Goal: Navigation & Orientation: Find specific page/section

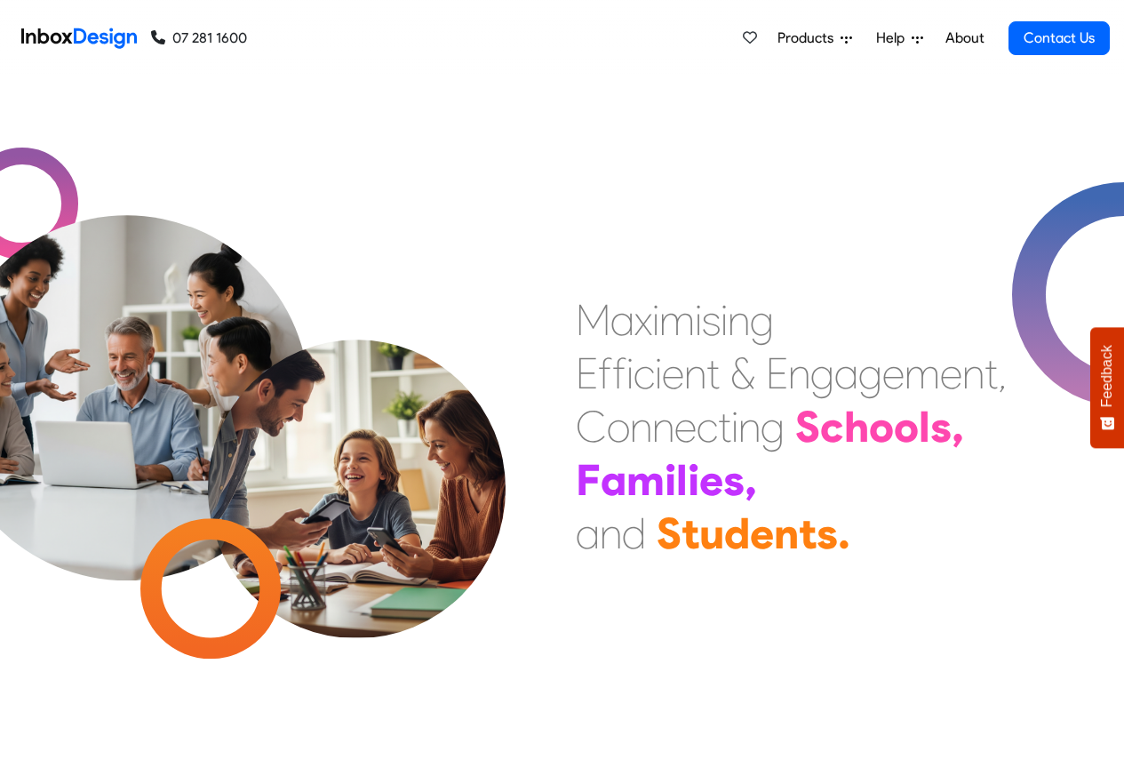
click at [843, 38] on icon at bounding box center [847, 39] width 12 height 7
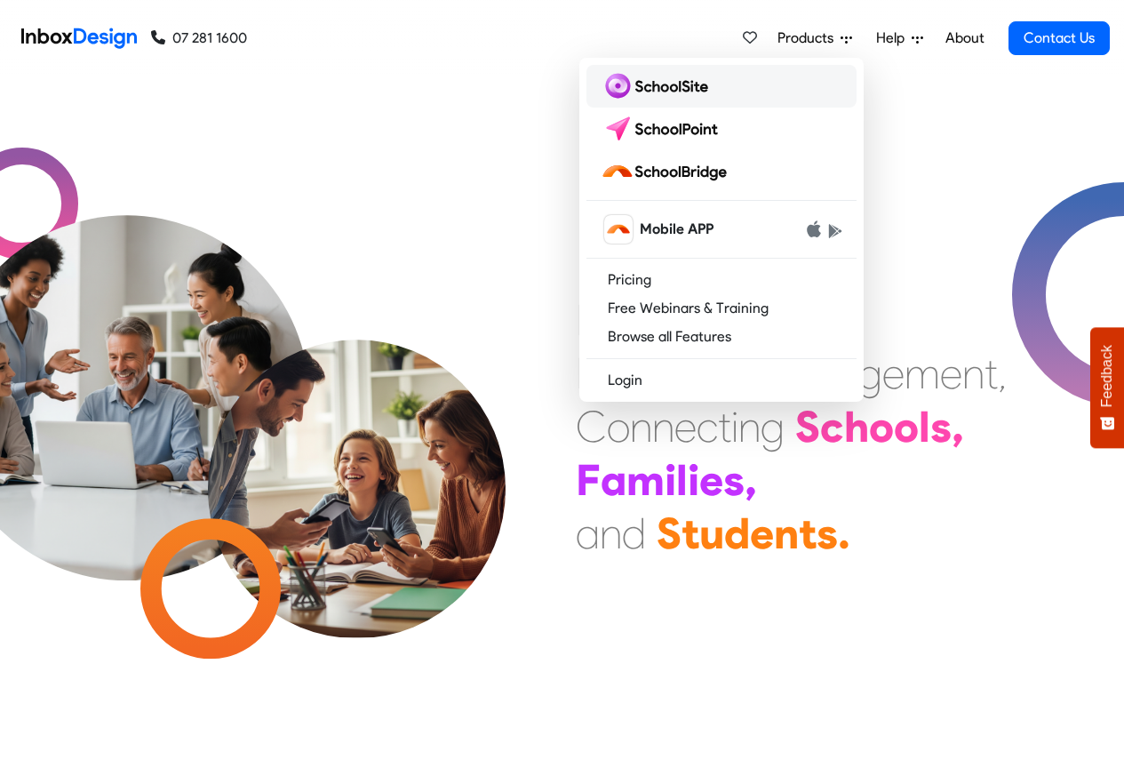
click at [642, 89] on img at bounding box center [658, 86] width 115 height 28
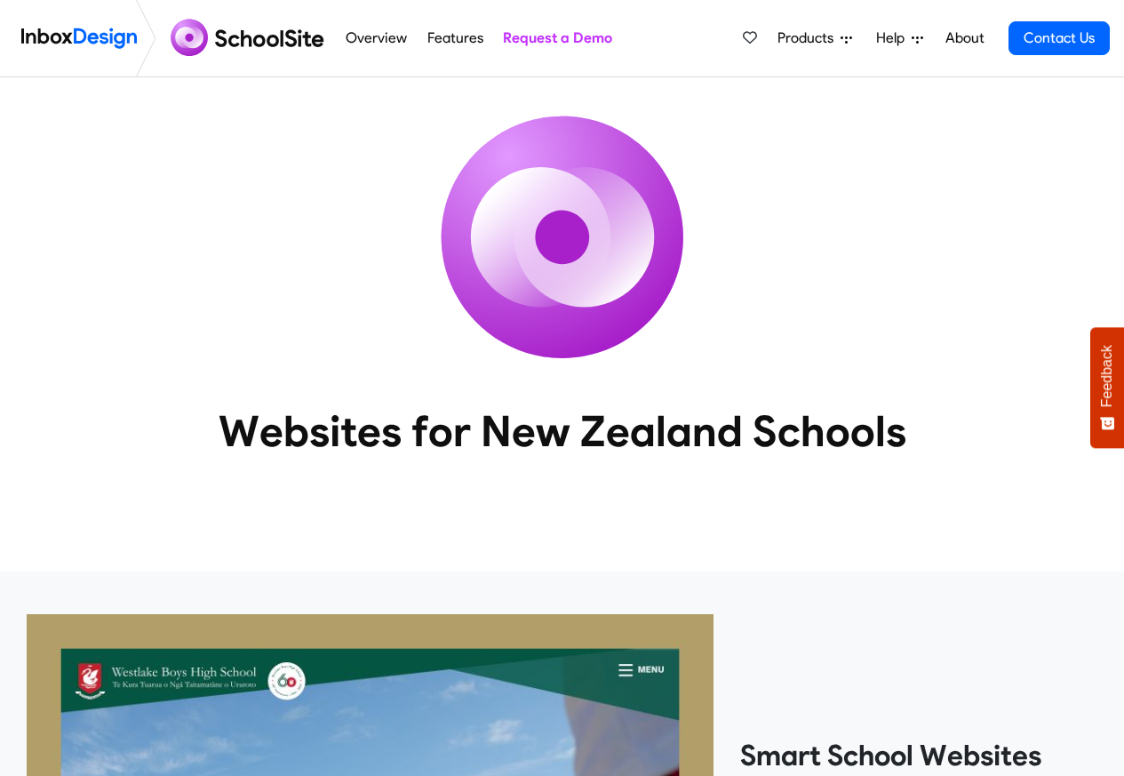
click at [824, 38] on span "Products" at bounding box center [809, 38] width 63 height 21
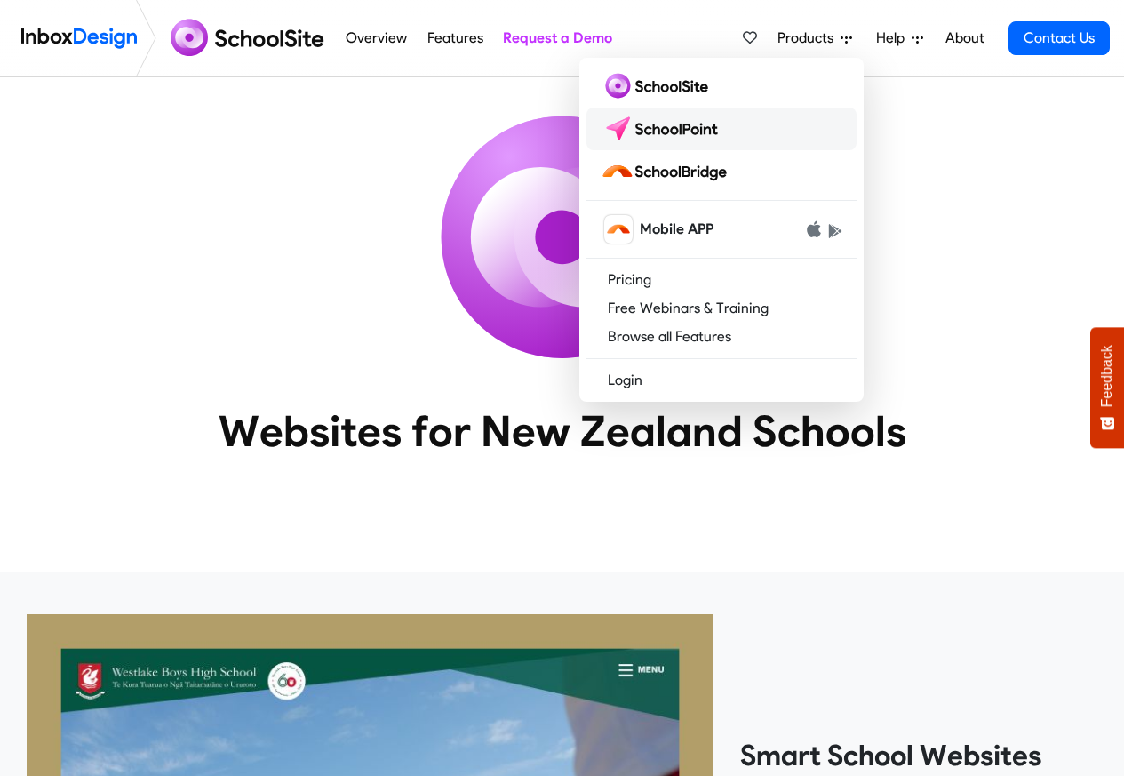
click at [698, 125] on img at bounding box center [663, 129] width 125 height 28
